Goal: Task Accomplishment & Management: Manage account settings

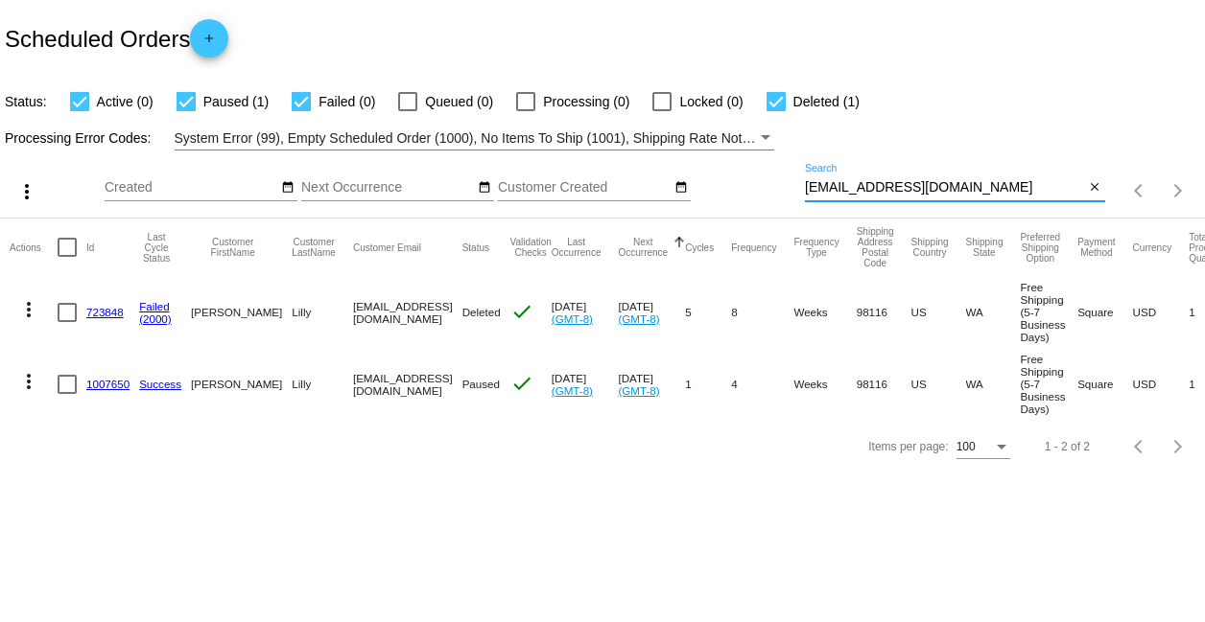
click at [934, 183] on input "[EMAIL_ADDRESS][DOMAIN_NAME]" at bounding box center [945, 187] width 280 height 15
paste input "triciavaldes@g"
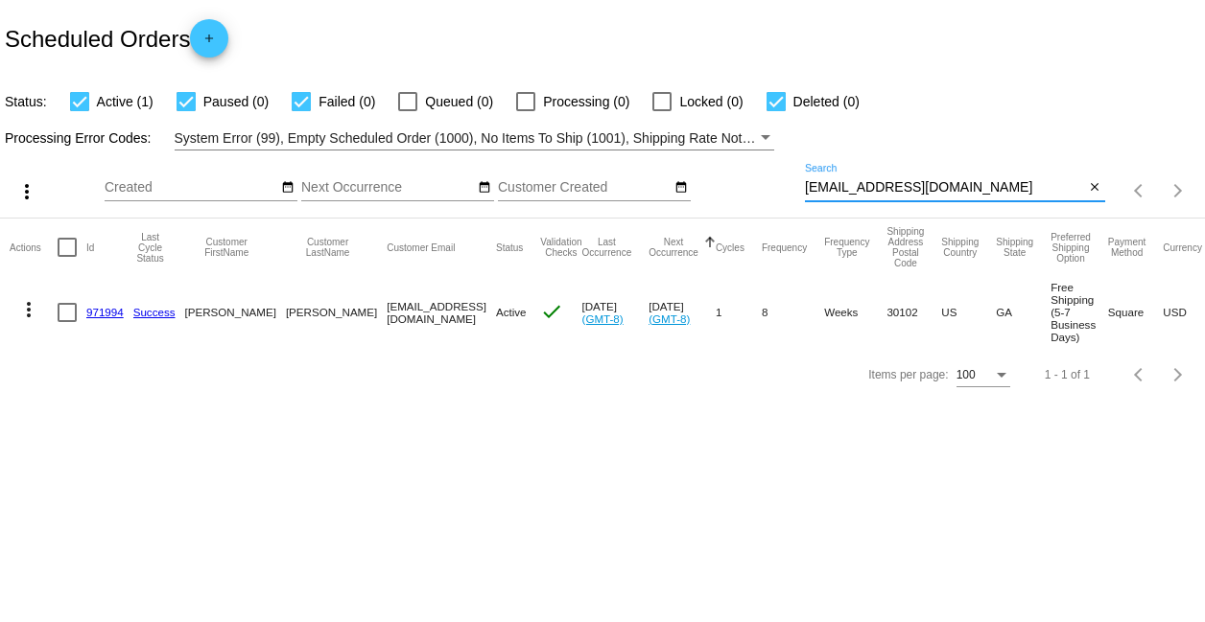
type input "[EMAIL_ADDRESS][DOMAIN_NAME]"
click at [85, 311] on mat-cell at bounding box center [72, 312] width 29 height 72
click at [101, 308] on link "971994" at bounding box center [104, 312] width 37 height 12
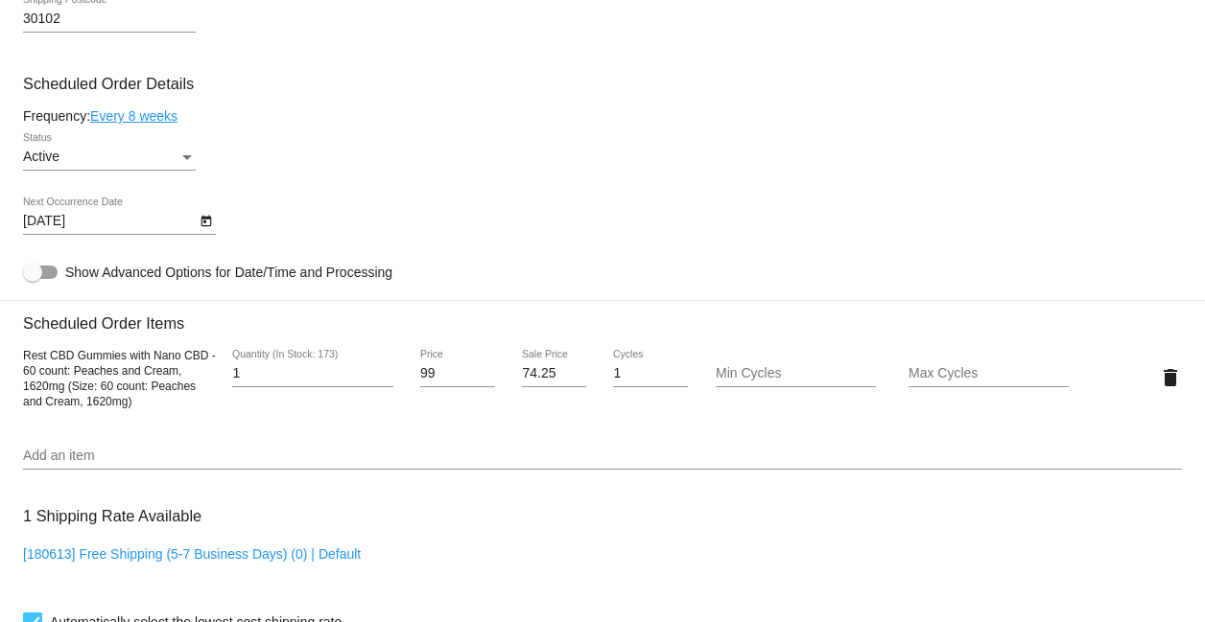
scroll to position [1036, 0]
click at [152, 125] on link "Every 8 weeks" at bounding box center [133, 116] width 87 height 15
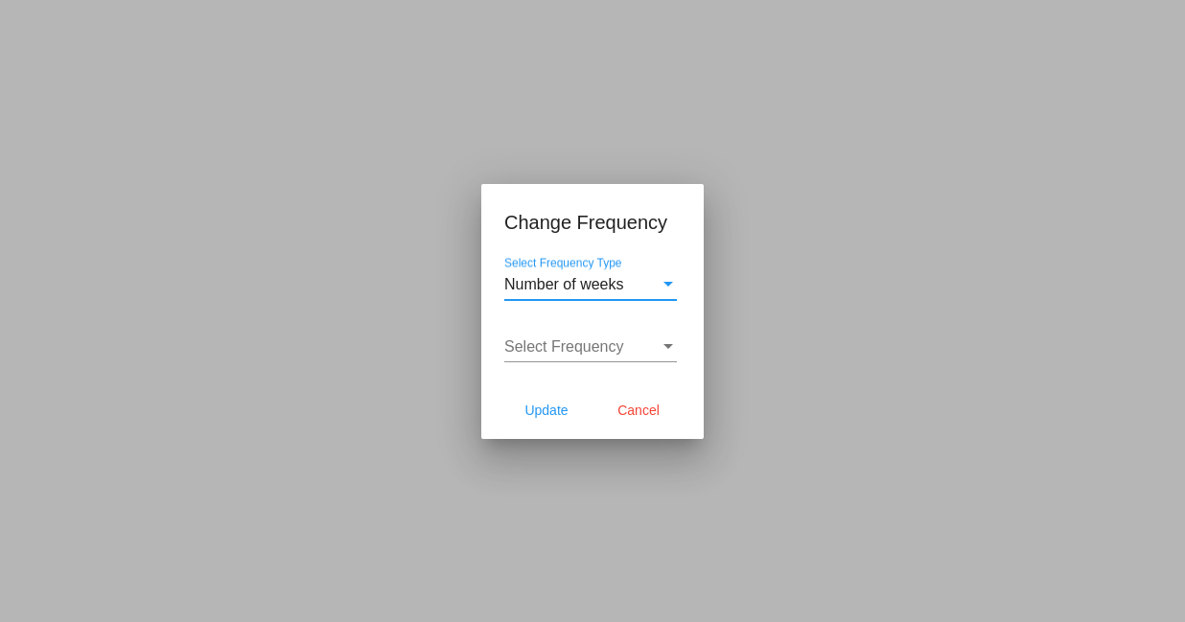
click at [646, 340] on div "Select Frequency" at bounding box center [581, 347] width 155 height 17
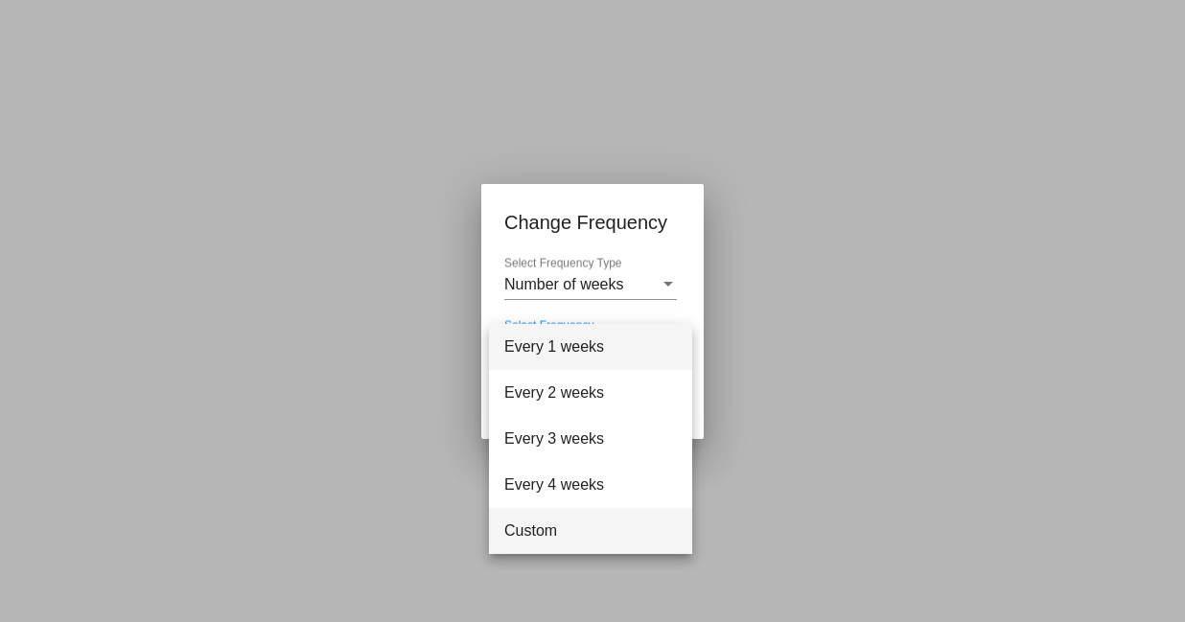
click at [588, 518] on span "Custom" at bounding box center [590, 531] width 173 height 46
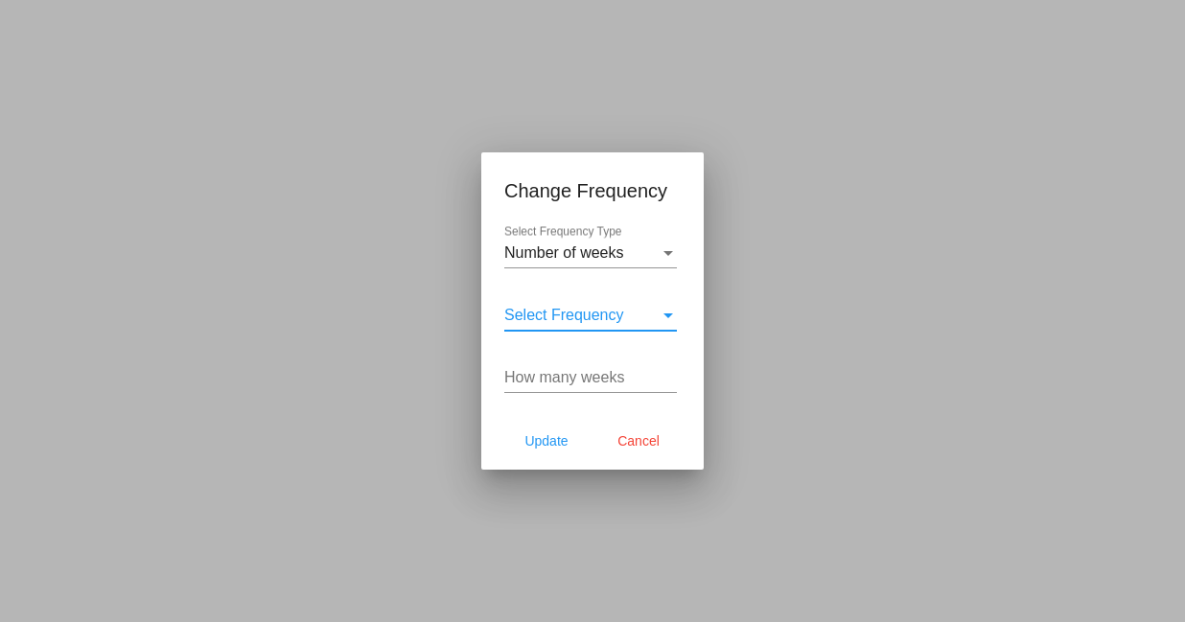
click at [594, 375] on input "How many weeks" at bounding box center [590, 377] width 173 height 17
type input "6"
click at [672, 310] on div "Select Frequency" at bounding box center [668, 315] width 17 height 17
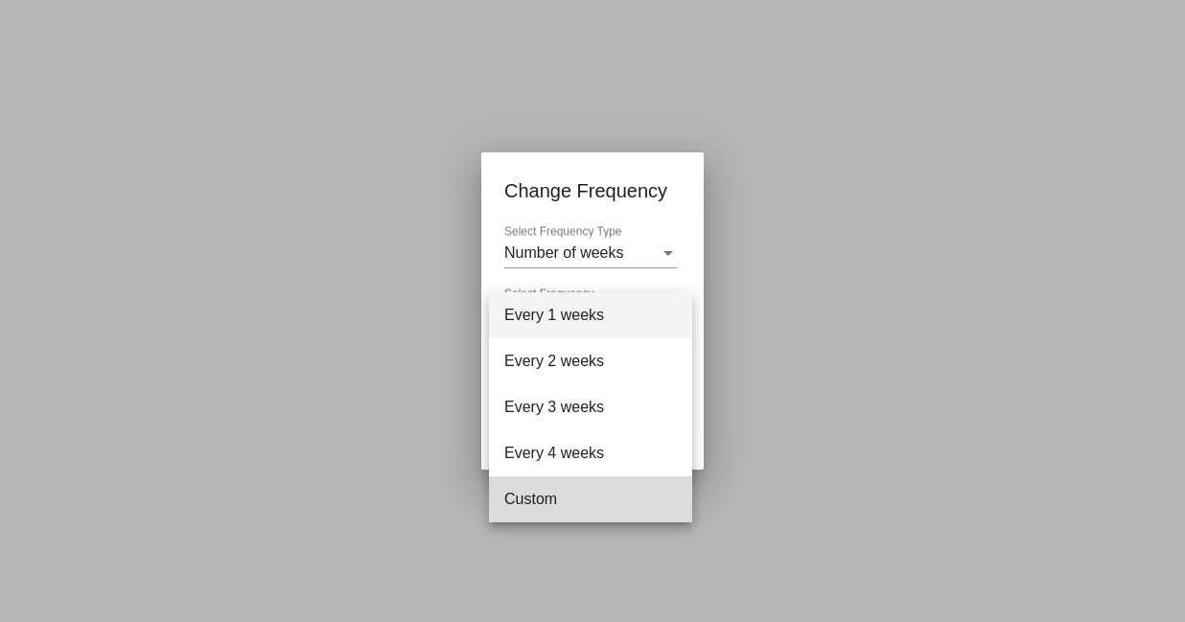
click at [599, 509] on span "Custom" at bounding box center [590, 500] width 173 height 46
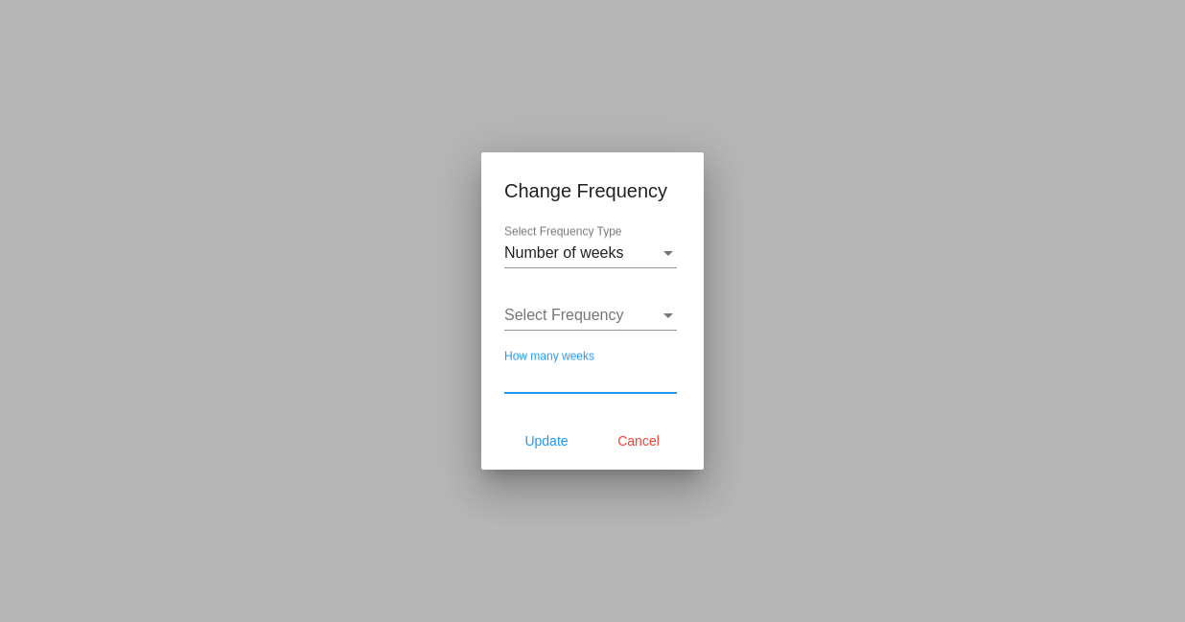
click at [601, 383] on input "How many weeks" at bounding box center [590, 377] width 173 height 17
type input "6"
click at [554, 420] on mat-dialog-actions "Update Cancel" at bounding box center [592, 441] width 176 height 58
click at [554, 438] on span "Update" at bounding box center [546, 441] width 43 height 15
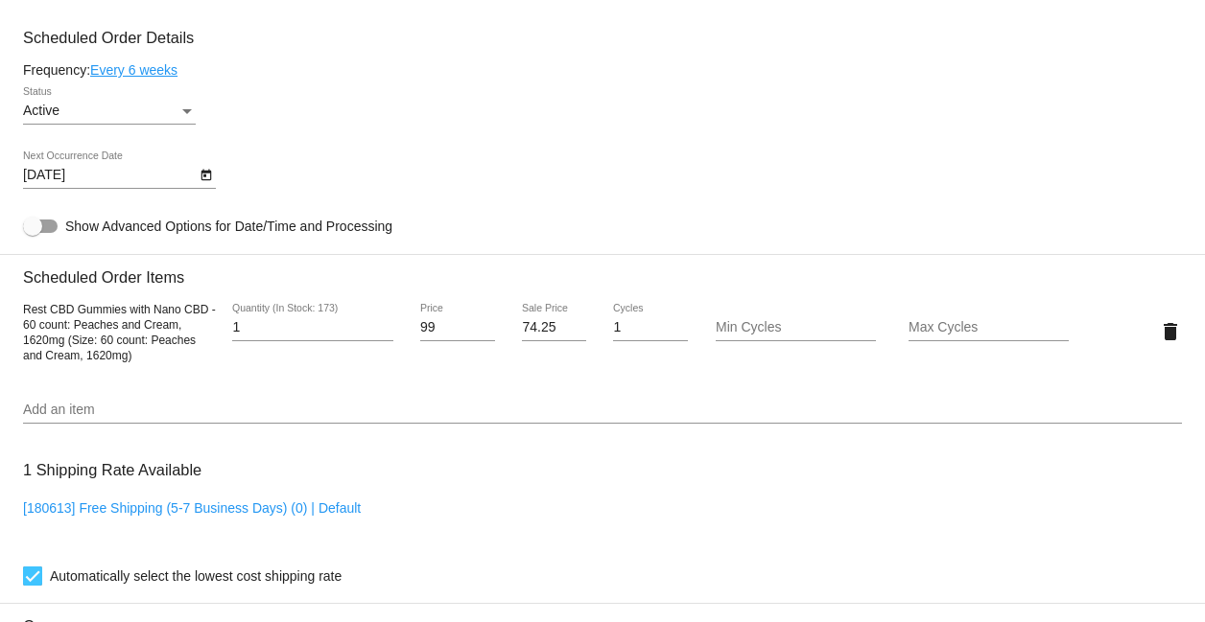
scroll to position [1076, 0]
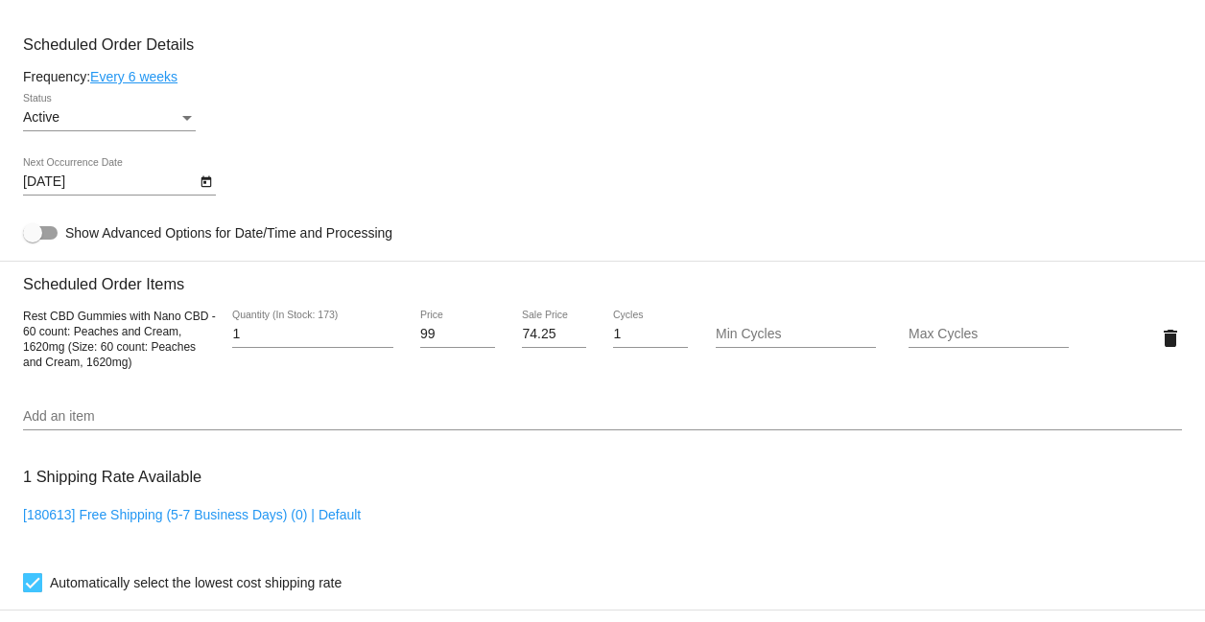
click at [206, 188] on icon "Open calendar" at bounding box center [205, 182] width 13 height 23
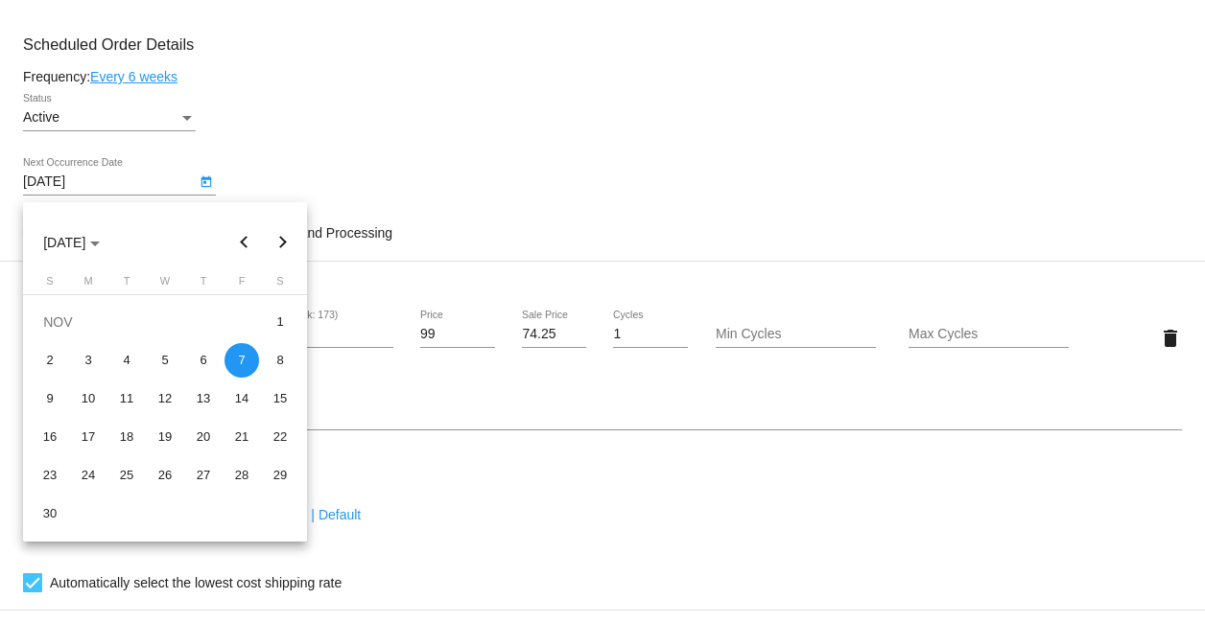
click at [252, 241] on button "Previous month" at bounding box center [244, 242] width 38 height 38
click at [249, 231] on button "Previous month" at bounding box center [244, 242] width 38 height 38
click at [246, 239] on button "Previous month" at bounding box center [244, 242] width 38 height 38
click at [296, 237] on button "Next month" at bounding box center [283, 242] width 38 height 38
click at [279, 243] on button "Next month" at bounding box center [283, 242] width 38 height 38
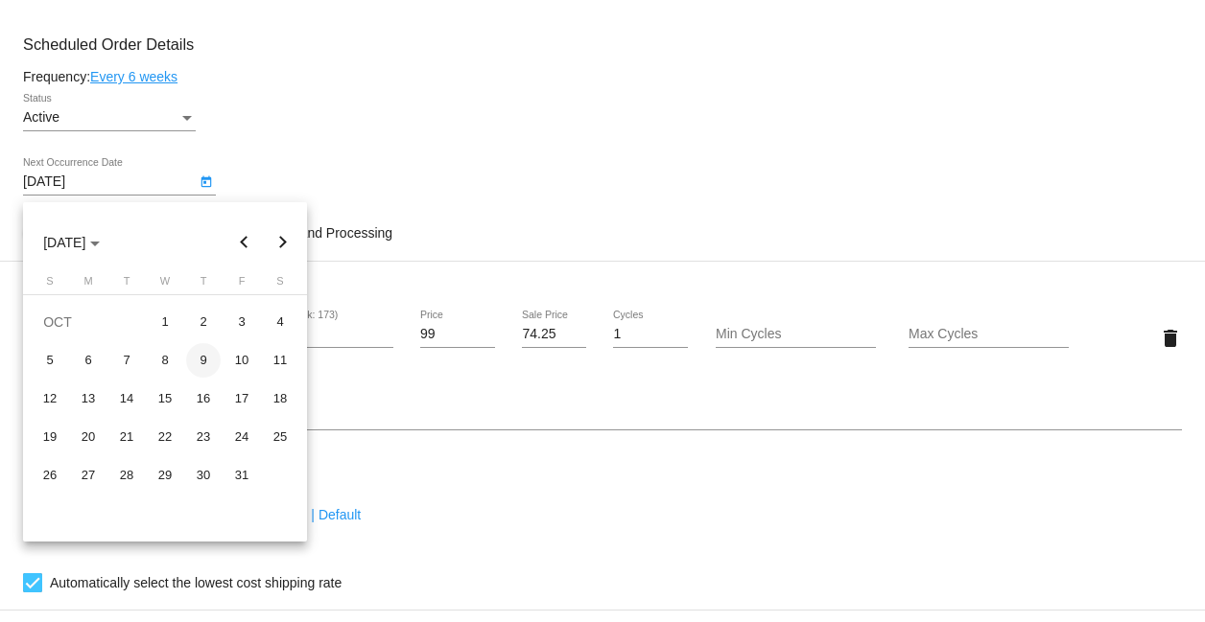
click at [199, 363] on div "9" at bounding box center [203, 360] width 35 height 35
type input "[DATE]"
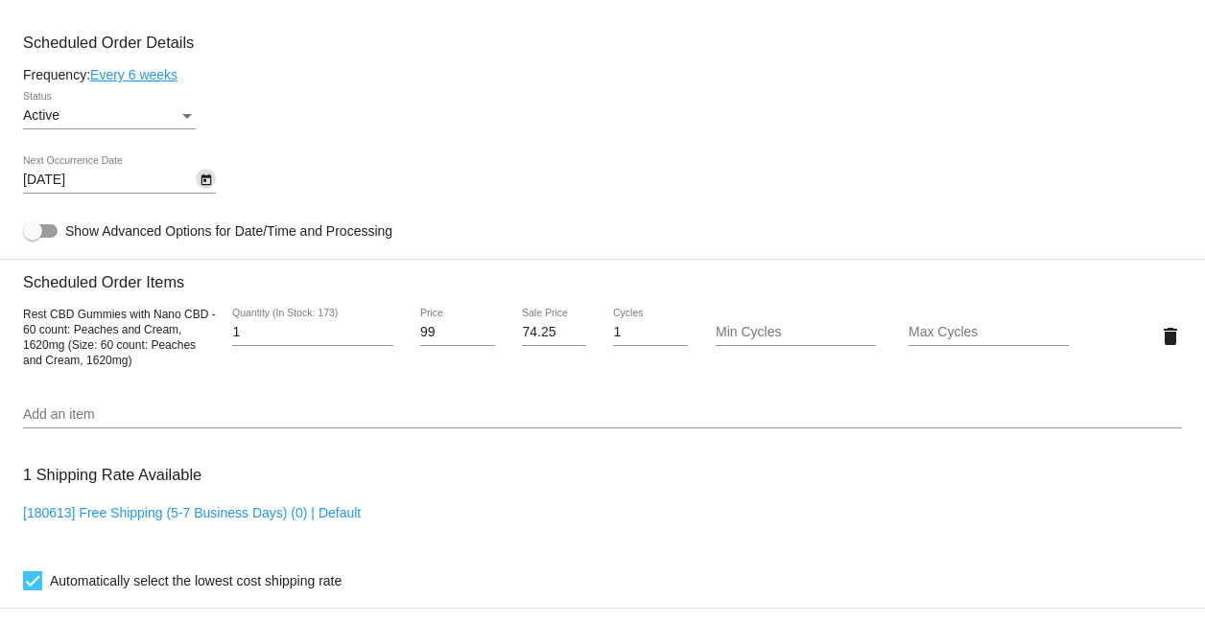
scroll to position [1722, 0]
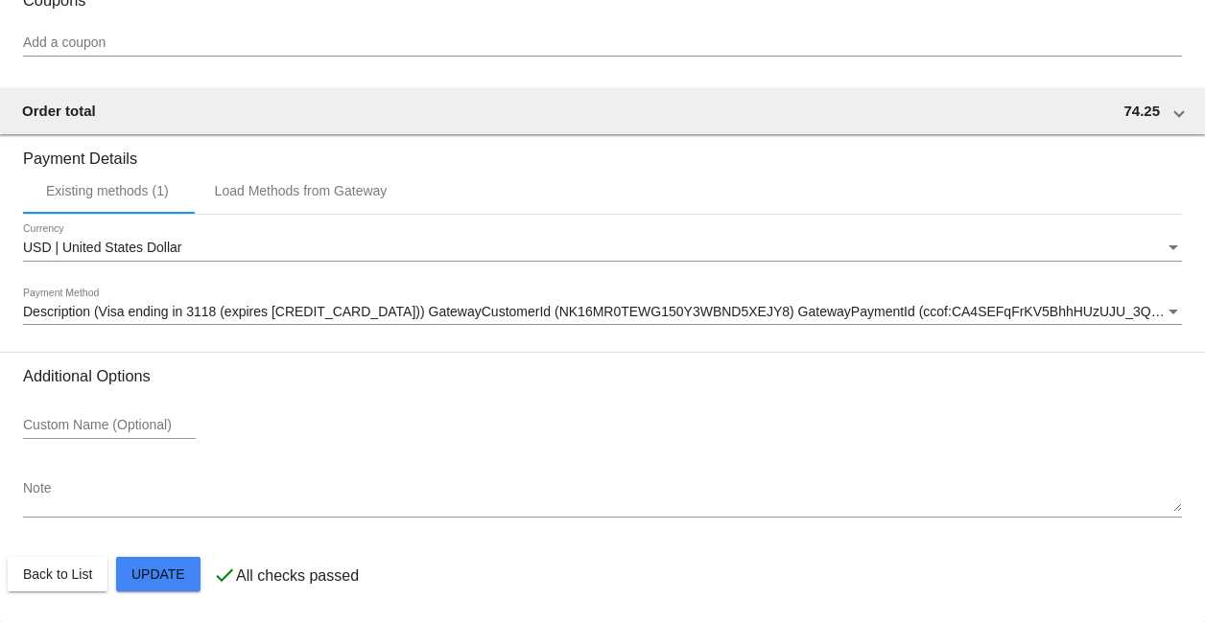
click at [167, 598] on mat-card-actions "Back to List Update" at bounding box center [602, 575] width 1189 height 50
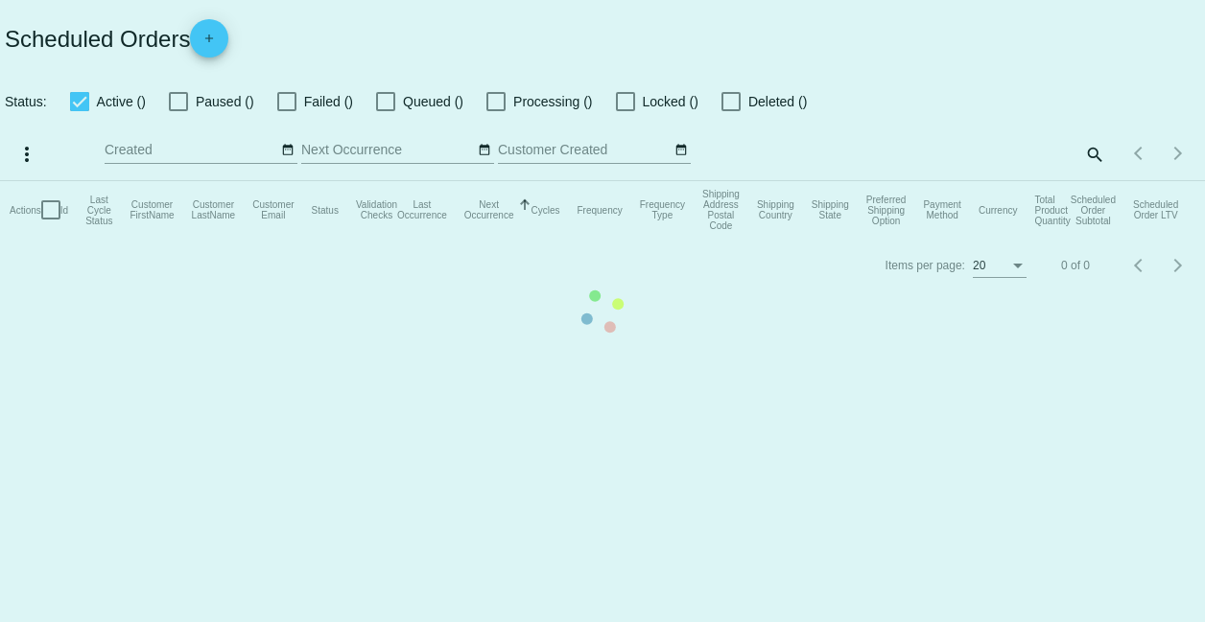
checkbox input "true"
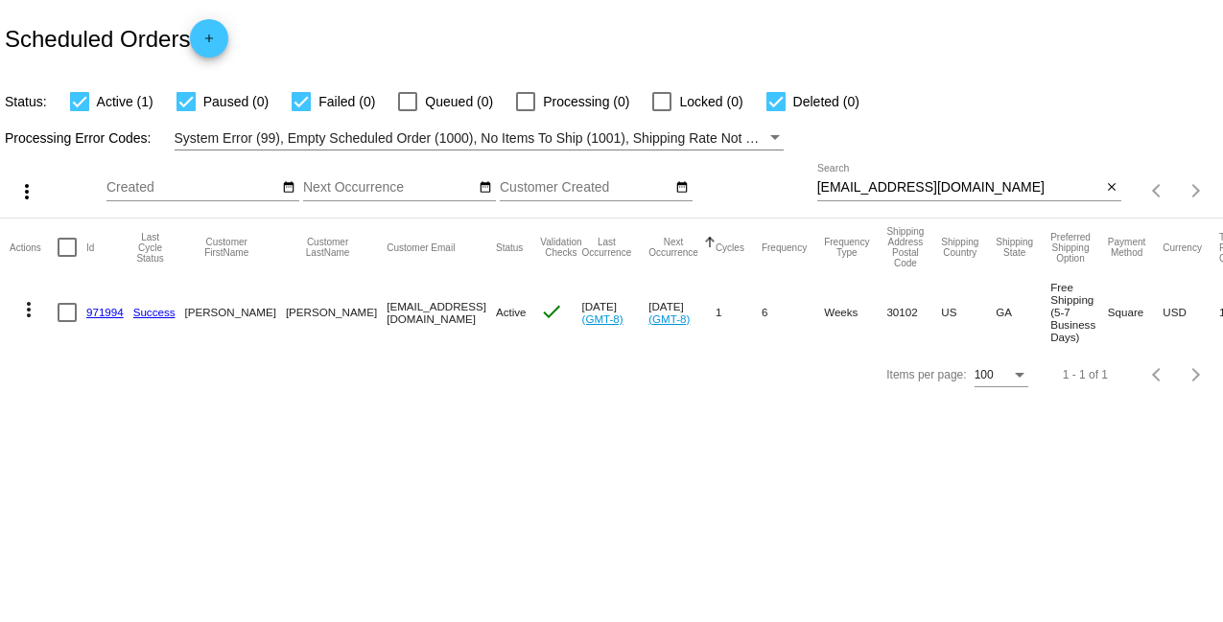
click at [901, 192] on input "[EMAIL_ADDRESS][DOMAIN_NAME]" at bounding box center [959, 187] width 285 height 15
paste input "[EMAIL_ADDRESS][DOMAIN_NAME]"
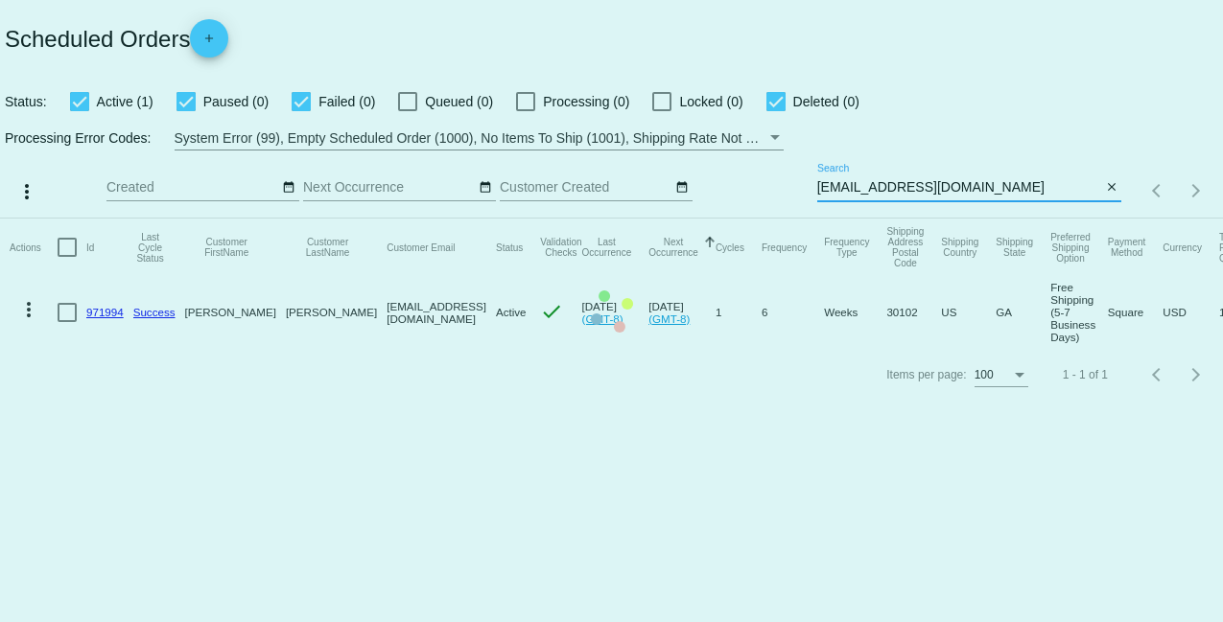
type input "[EMAIL_ADDRESS][DOMAIN_NAME]"
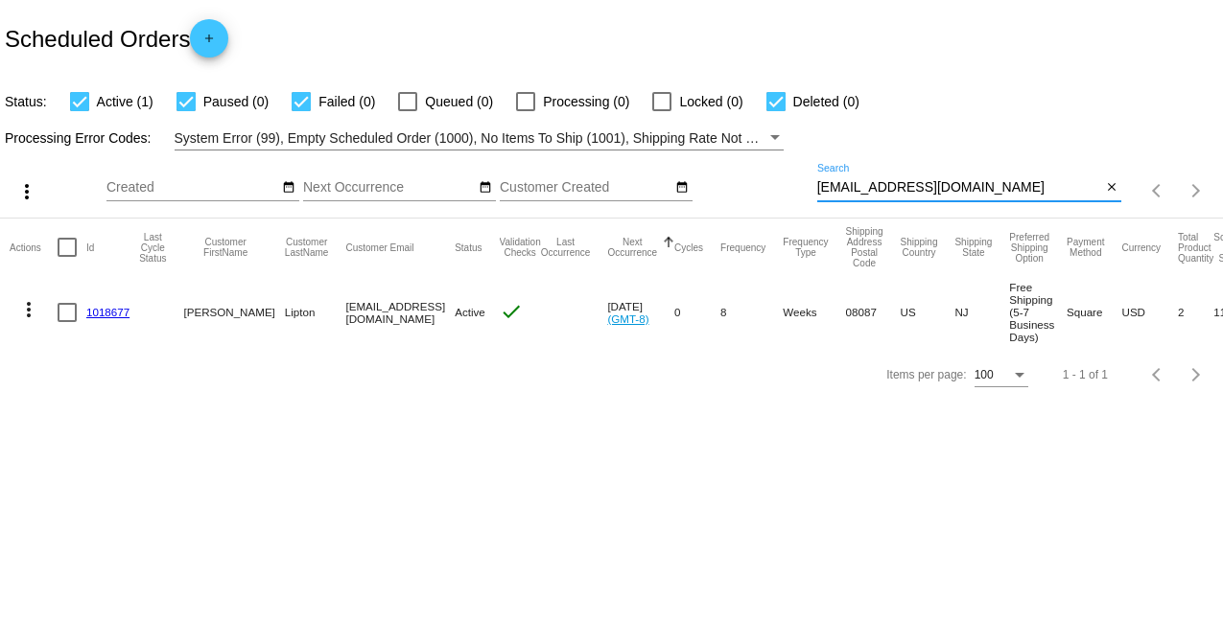
click at [118, 316] on link "1018677" at bounding box center [107, 312] width 43 height 12
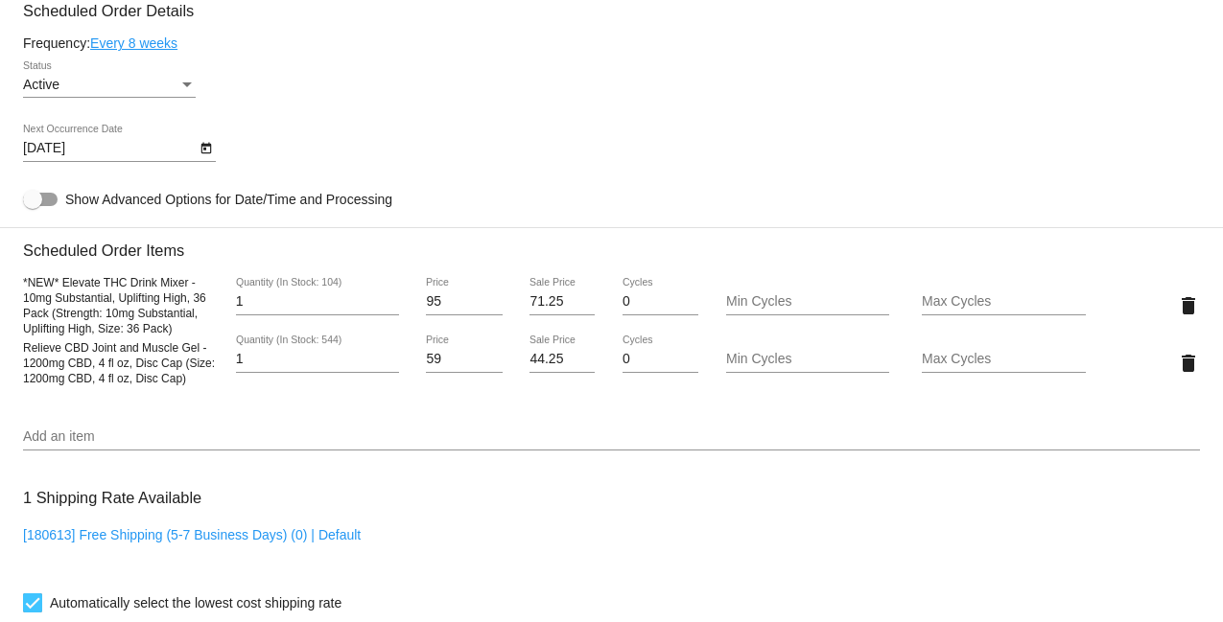
scroll to position [980, 0]
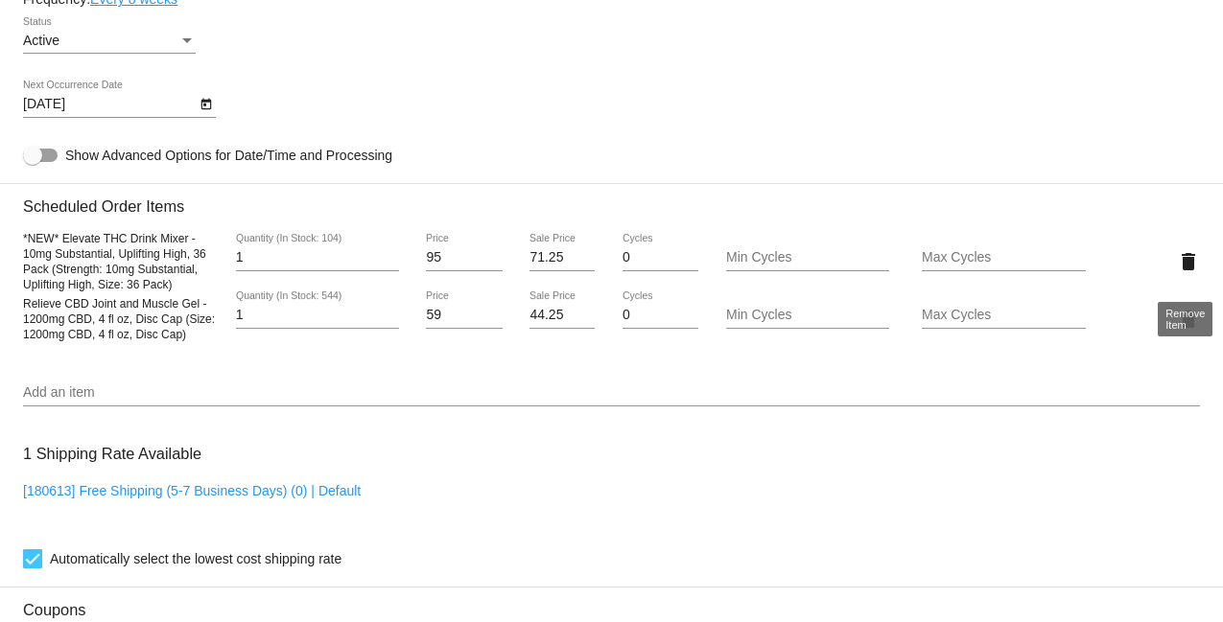
click at [1194, 271] on mat-icon "delete" at bounding box center [1188, 261] width 23 height 23
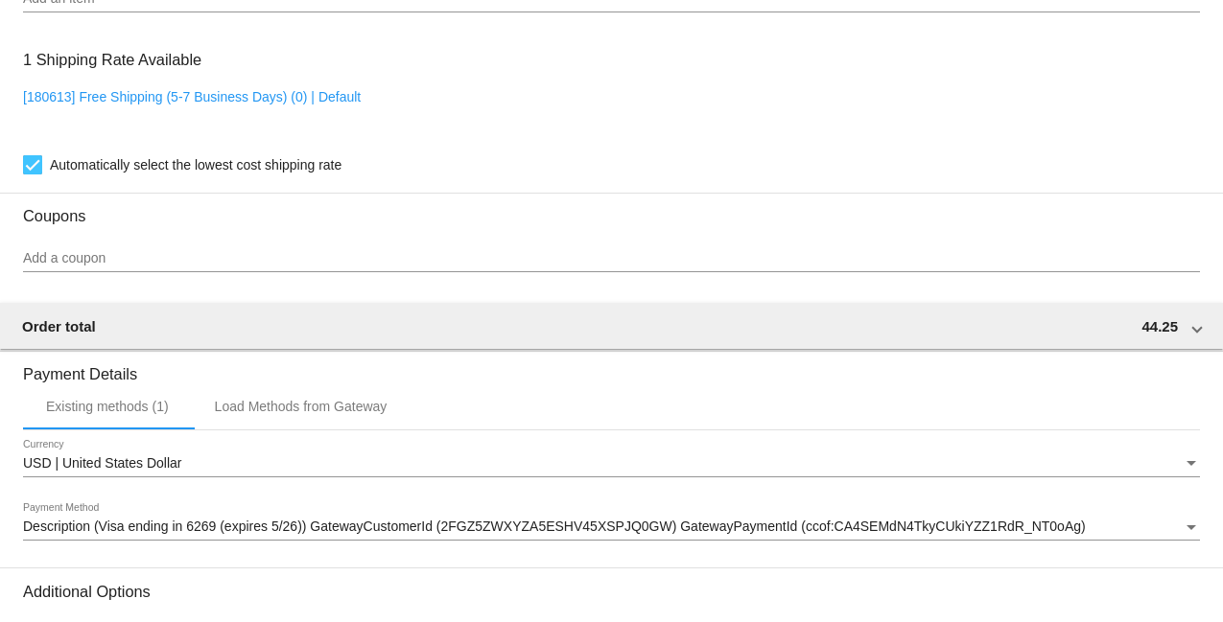
scroll to position [1539, 0]
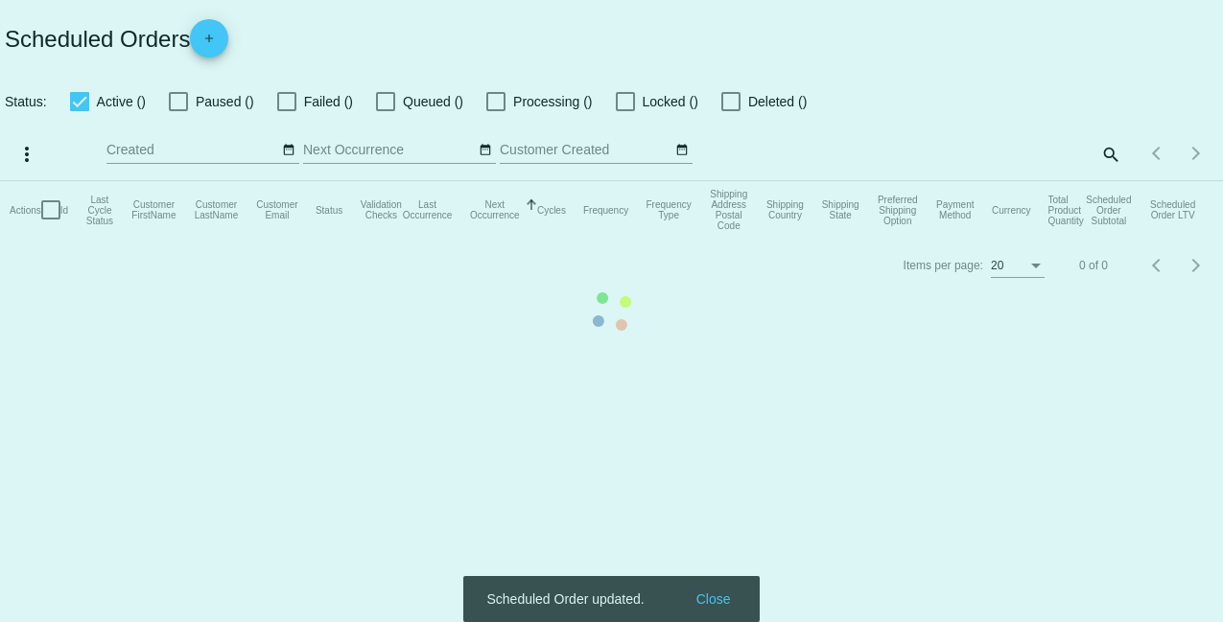
checkbox input "true"
